Goal: Transaction & Acquisition: Subscribe to service/newsletter

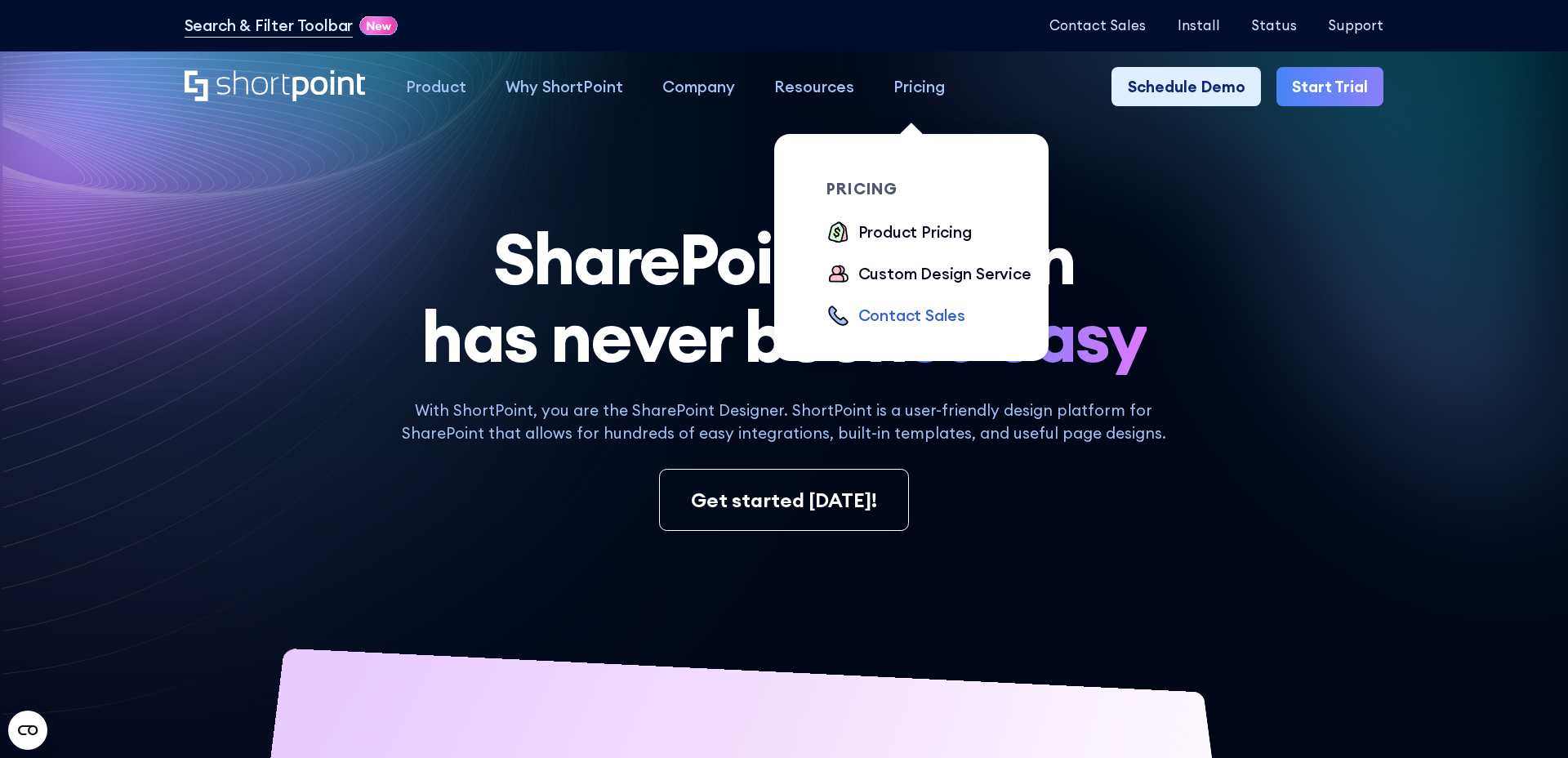
click at [892, 322] on div "Contact Sales" at bounding box center [912, 316] width 108 height 24
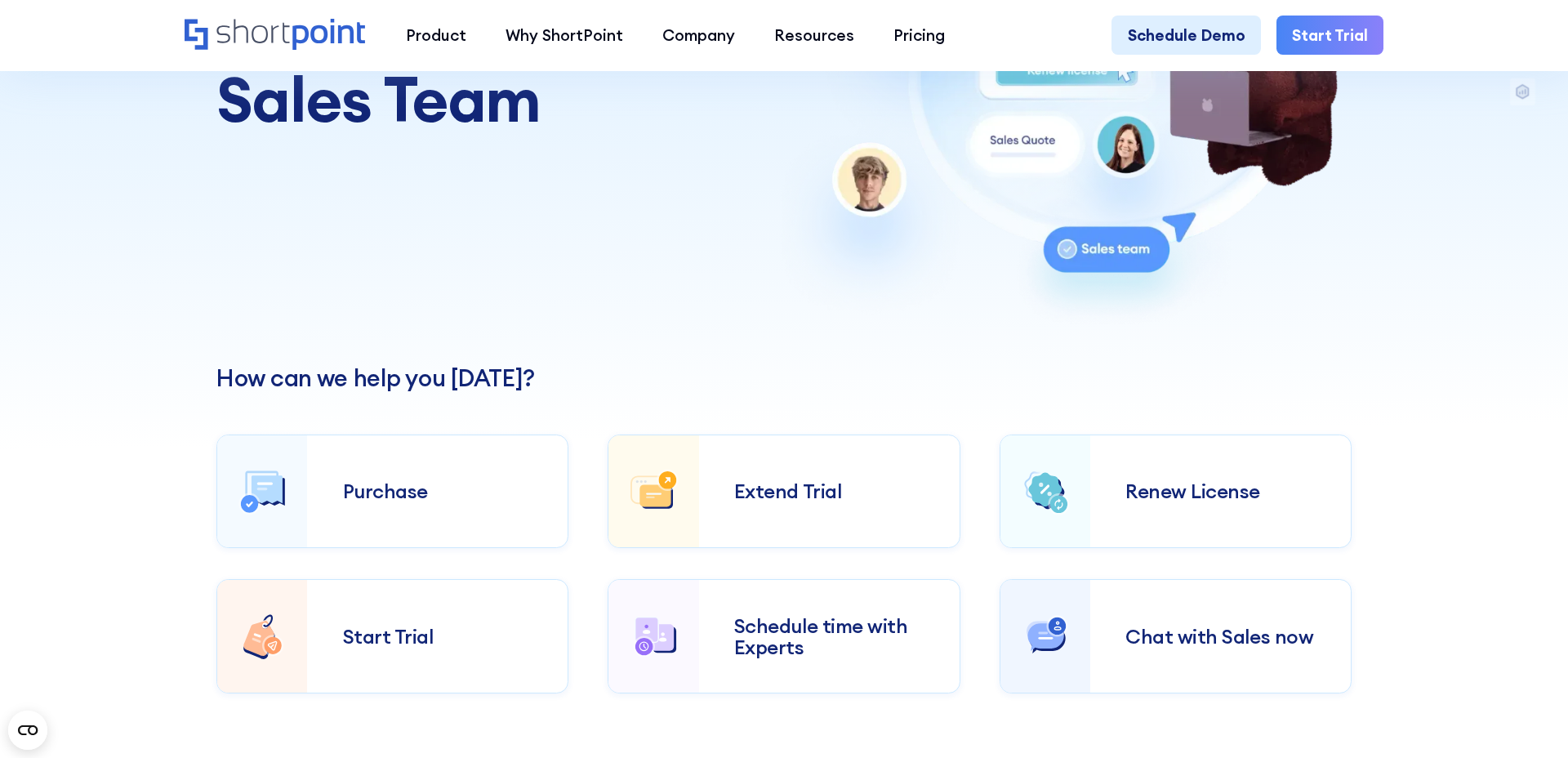
scroll to position [277, 0]
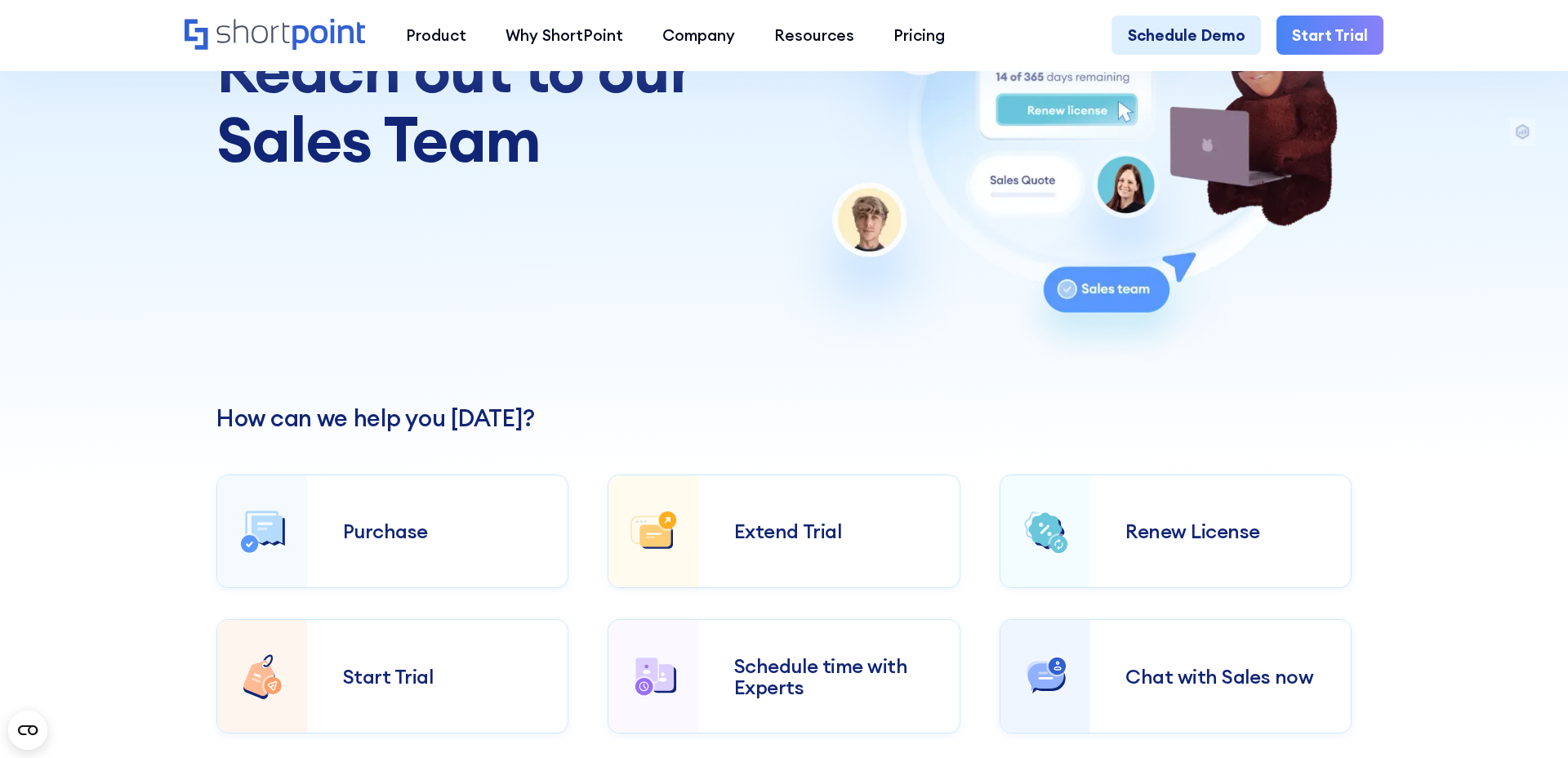
click at [1330, 49] on link "Start Trial" at bounding box center [1331, 35] width 107 height 39
